Goal: Information Seeking & Learning: Learn about a topic

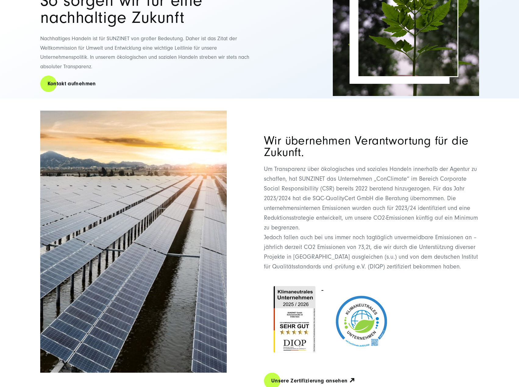
scroll to position [183, 0]
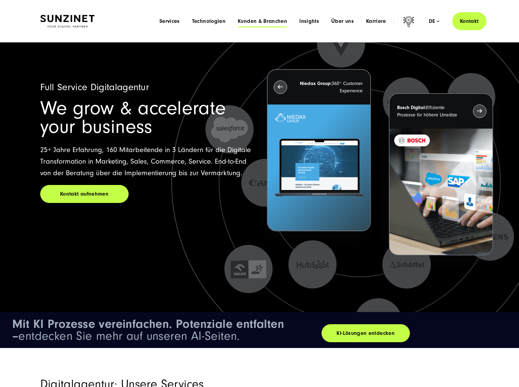
click at [284, 24] on span "Kunden & Branchen" at bounding box center [262, 21] width 49 height 6
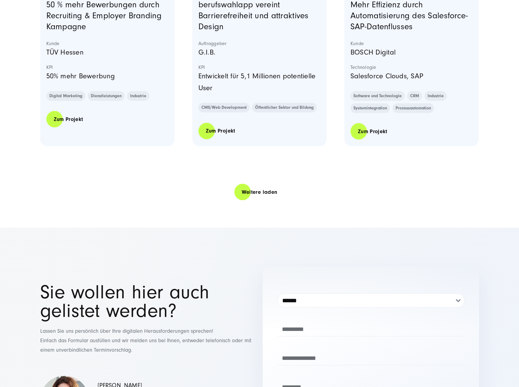
scroll to position [1372, 0]
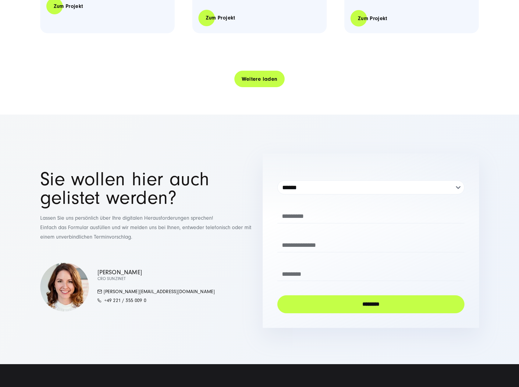
click at [241, 77] on link "Weitere laden" at bounding box center [260, 78] width 51 height 17
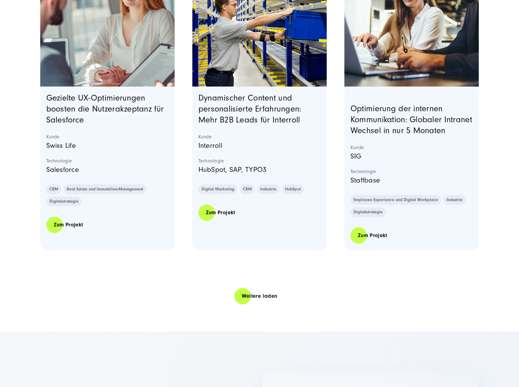
scroll to position [2501, 0]
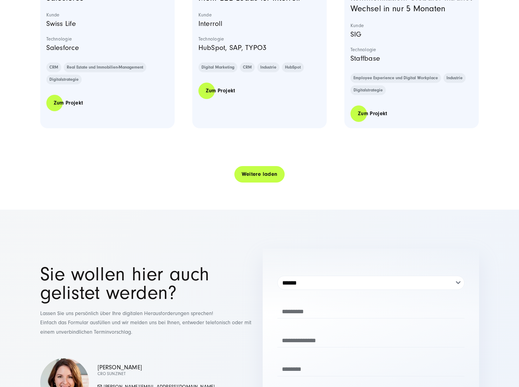
click at [249, 181] on link "Weitere laden" at bounding box center [260, 174] width 51 height 17
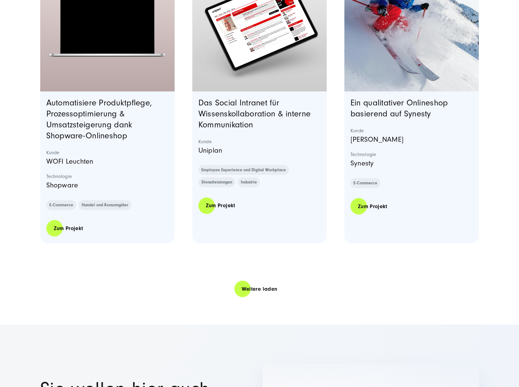
scroll to position [3690, 0]
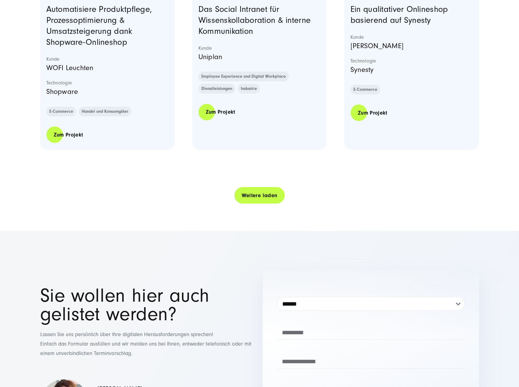
click at [251, 204] on link "Weitere laden" at bounding box center [260, 195] width 51 height 17
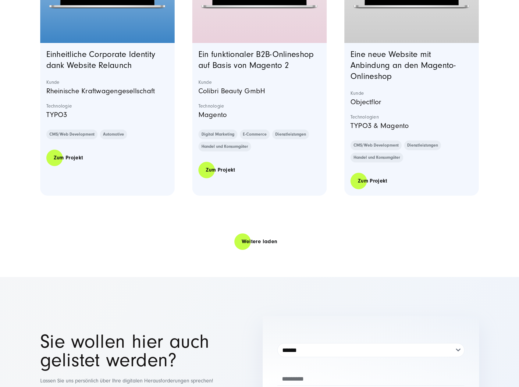
scroll to position [4941, 0]
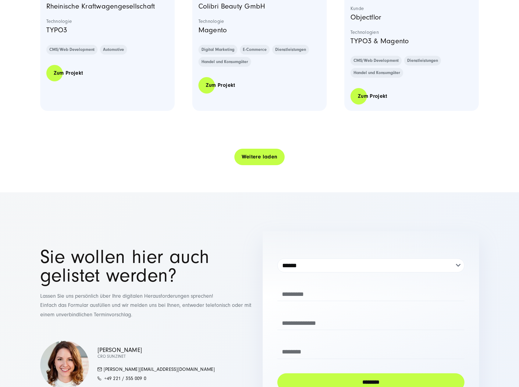
click at [242, 164] on link "Weitere laden" at bounding box center [260, 156] width 51 height 17
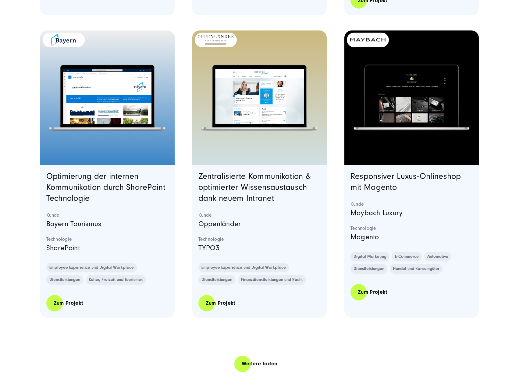
scroll to position [6069, 0]
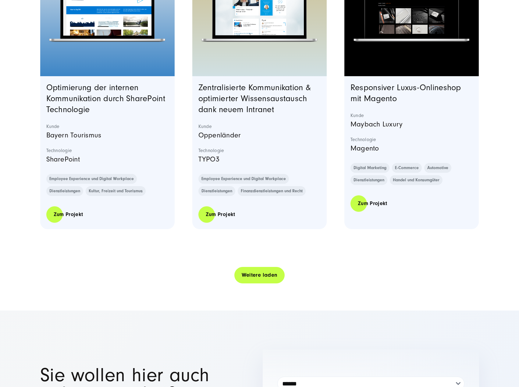
click at [239, 284] on link "Weitere laden" at bounding box center [260, 275] width 51 height 17
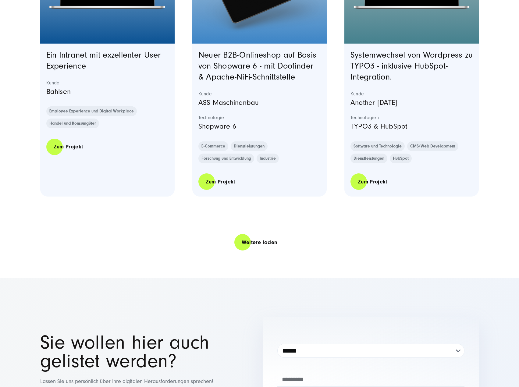
scroll to position [7411, 0]
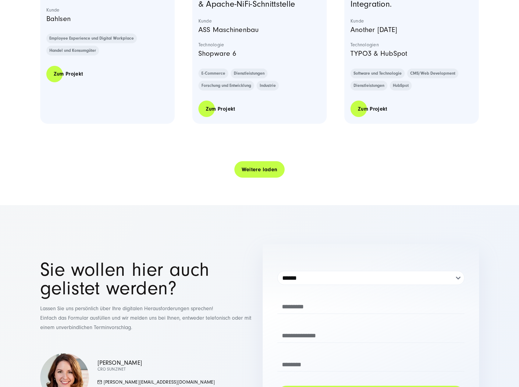
click at [240, 178] on link "Weitere laden" at bounding box center [260, 169] width 51 height 17
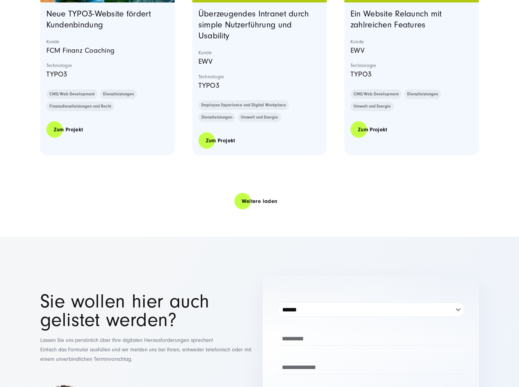
scroll to position [8661, 0]
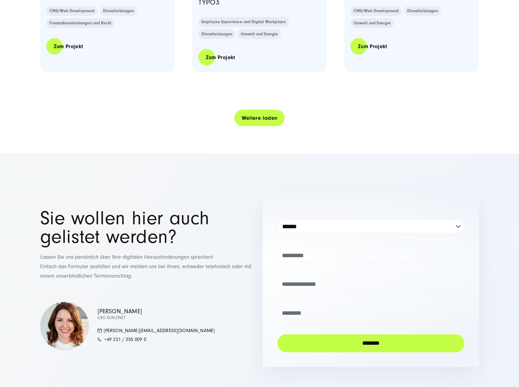
click at [249, 127] on link "Weitere laden" at bounding box center [260, 117] width 51 height 17
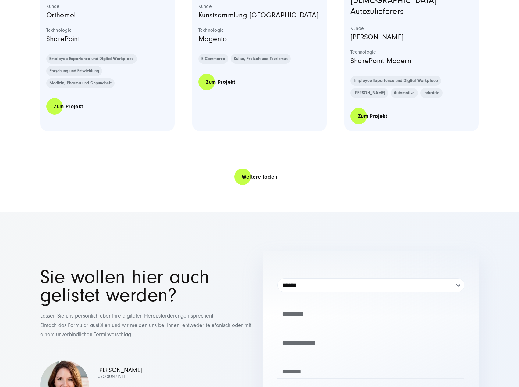
scroll to position [9881, 0]
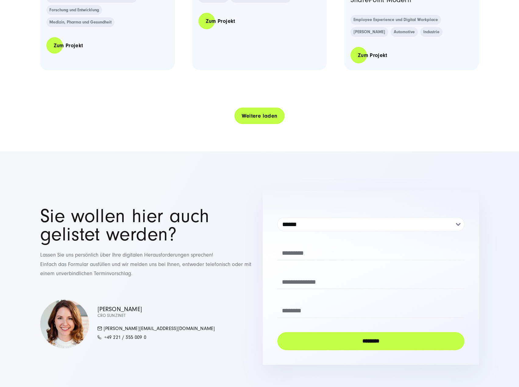
click at [251, 125] on link "Weitere laden" at bounding box center [260, 115] width 51 height 17
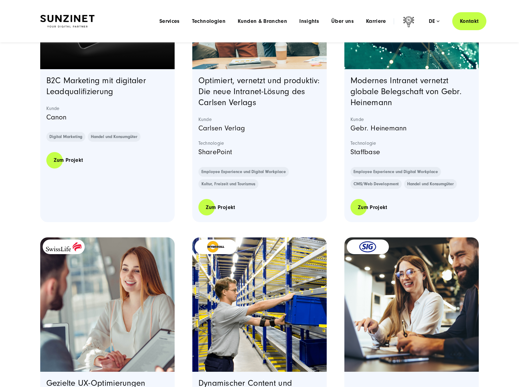
scroll to position [0, 0]
